Goal: Information Seeking & Learning: Learn about a topic

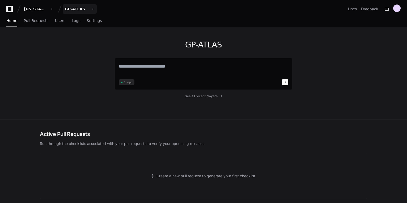
click at [96, 8] on button "GP-ATLAS" at bounding box center [80, 9] width 34 height 10
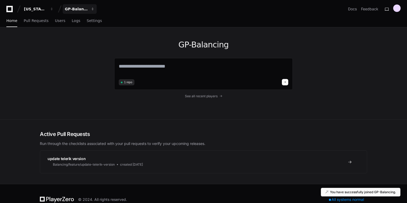
click at [96, 8] on button "GP-Balancing" at bounding box center [80, 9] width 34 height 10
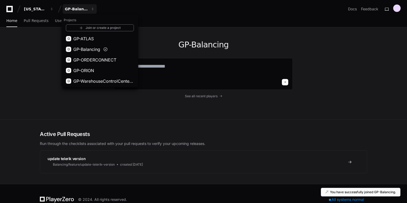
click at [20, 99] on div "GP-Balancing 1 repo See all recent players" at bounding box center [203, 73] width 407 height 93
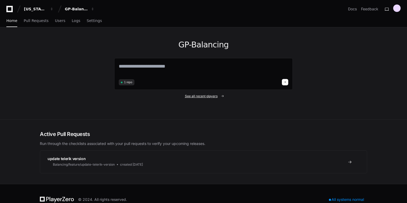
click at [202, 96] on span "See all recent players" at bounding box center [201, 96] width 33 height 4
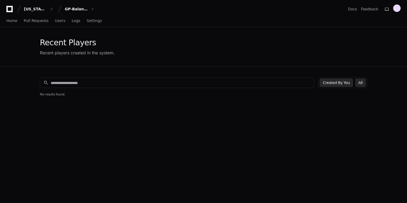
click at [361, 84] on button "All" at bounding box center [360, 83] width 11 height 8
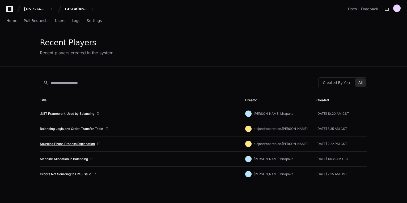
click at [73, 143] on link "Sourcing Phase Process Explanation" at bounding box center [67, 144] width 55 height 4
click at [68, 129] on link "Balancing Logic and Order_Transfer Table" at bounding box center [71, 129] width 63 height 4
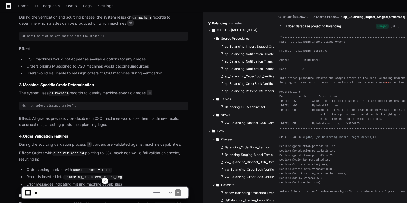
scroll to position [2337, 0]
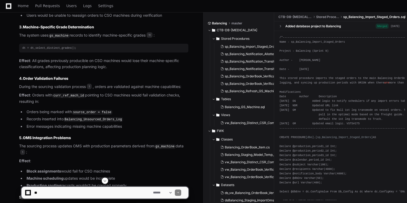
click at [103, 182] on span at bounding box center [105, 181] width 4 height 4
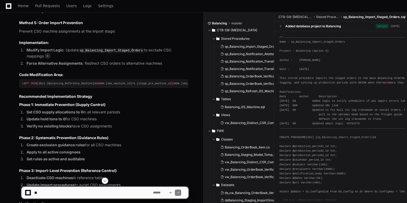
scroll to position [3331, 0]
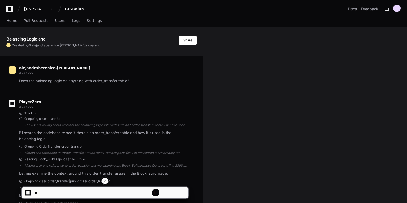
click at [104, 182] on span at bounding box center [105, 181] width 4 height 4
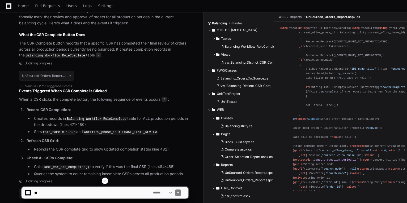
scroll to position [845, 0]
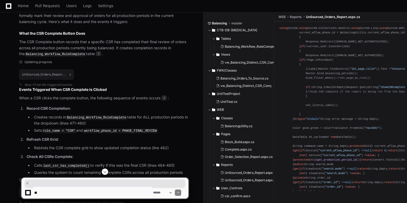
drag, startPoint x: 43, startPoint y: 173, endPoint x: 109, endPoint y: 173, distance: 65.6
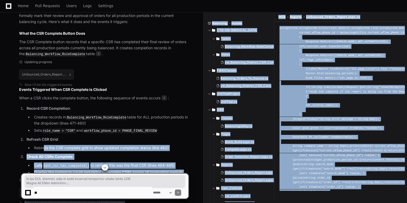
drag, startPoint x: 109, startPoint y: 173, endPoint x: 79, endPoint y: 142, distance: 42.6
click at [79, 120] on code "Balancing_Workflow_RoleComplete" at bounding box center [96, 118] width 61 height 5
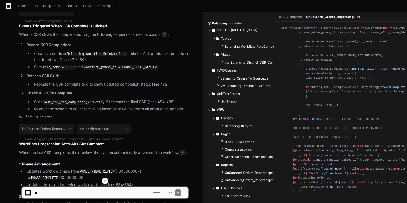
scroll to position [909, 0]
click at [55, 105] on code "last_csr_has_completed()" at bounding box center [66, 102] width 48 height 5
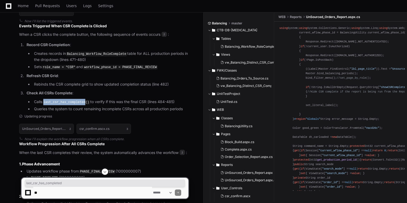
click at [55, 105] on code "last_csr_has_completed()" at bounding box center [66, 102] width 48 height 5
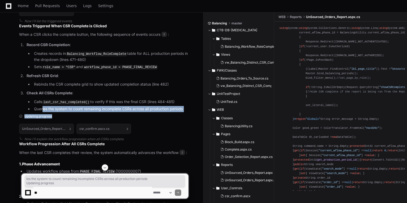
drag, startPoint x: 55, startPoint y: 127, endPoint x: 160, endPoint y: 137, distance: 105.9
click at [160, 137] on div "PlayerZero 23 minutes ago Thinking Researching Final Review stage CSR complete …" at bounding box center [98, 67] width 180 height 565
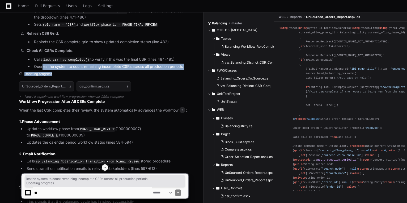
scroll to position [952, 0]
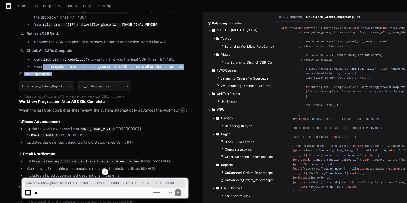
drag, startPoint x: 31, startPoint y: 155, endPoint x: 177, endPoint y: 160, distance: 146.7
click at [177, 139] on li "Updates workflow phase from PHASE_FINAL_REVIEW (1000000007) to PHASE_COMPLETE (…" at bounding box center [106, 132] width 163 height 12
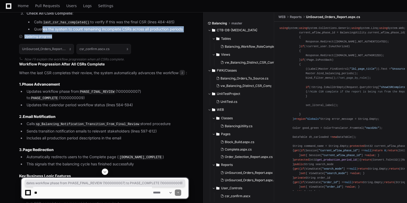
scroll to position [994, 0]
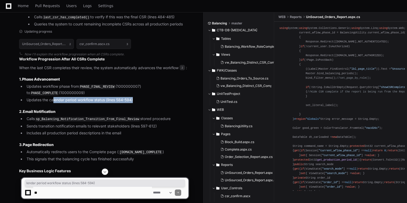
drag, startPoint x: 53, startPoint y: 123, endPoint x: 136, endPoint y: 121, distance: 83.1
click at [136, 103] on ul "Updates workflow phase from PHASE_FINAL_REVIEW (1000000007) to PHASE_COMPLETE (…" at bounding box center [103, 94] width 169 height 20
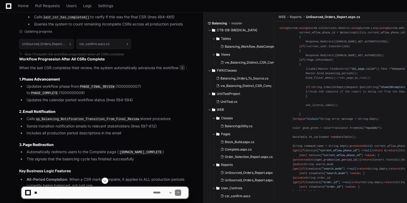
click at [47, 122] on code "sp_Balancing_Notification_Transition_From_Final_Review" at bounding box center [87, 119] width 105 height 5
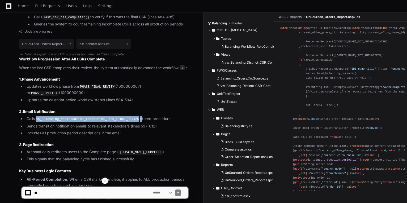
click at [47, 122] on code "sp_Balancing_Notification_Transition_From_Final_Review" at bounding box center [87, 119] width 105 height 5
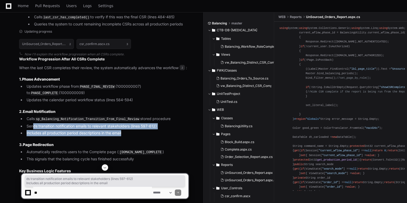
drag, startPoint x: 33, startPoint y: 150, endPoint x: 142, endPoint y: 155, distance: 109.2
click at [142, 136] on ul "Calls sp_Balancing_Notification_Transition_From_Final_Review stored procedure S…" at bounding box center [103, 126] width 169 height 20
drag, startPoint x: 142, startPoint y: 155, endPoint x: 99, endPoint y: 146, distance: 43.8
click at [99, 136] on ul "Calls sp_Balancing_Notification_Transition_From_Final_Review stored procedure S…" at bounding box center [103, 126] width 169 height 20
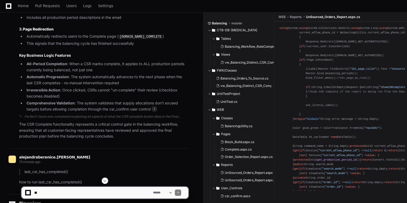
scroll to position [1122, 0]
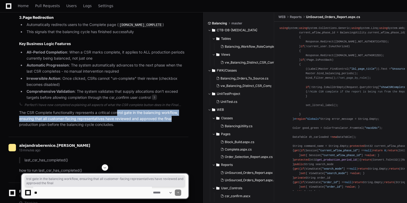
drag, startPoint x: 119, startPoint y: 137, endPoint x: 180, endPoint y: 140, distance: 60.9
click at [180, 128] on p "The CSR Complete functionality represents a critical control gate in the balanc…" at bounding box center [103, 119] width 169 height 18
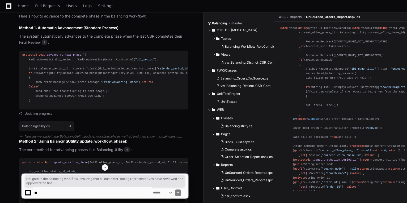
scroll to position [2078, 0]
